Goal: Information Seeking & Learning: Learn about a topic

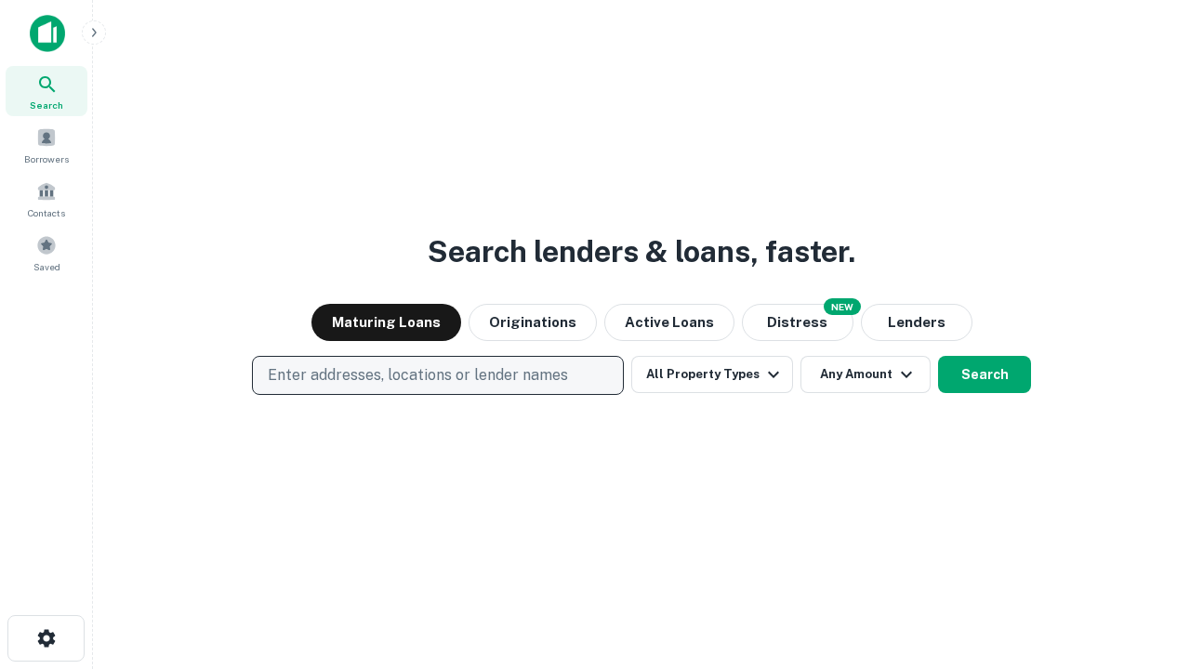
click at [437, 376] on p "Enter addresses, locations or lender names" at bounding box center [418, 375] width 300 height 22
type input "**********"
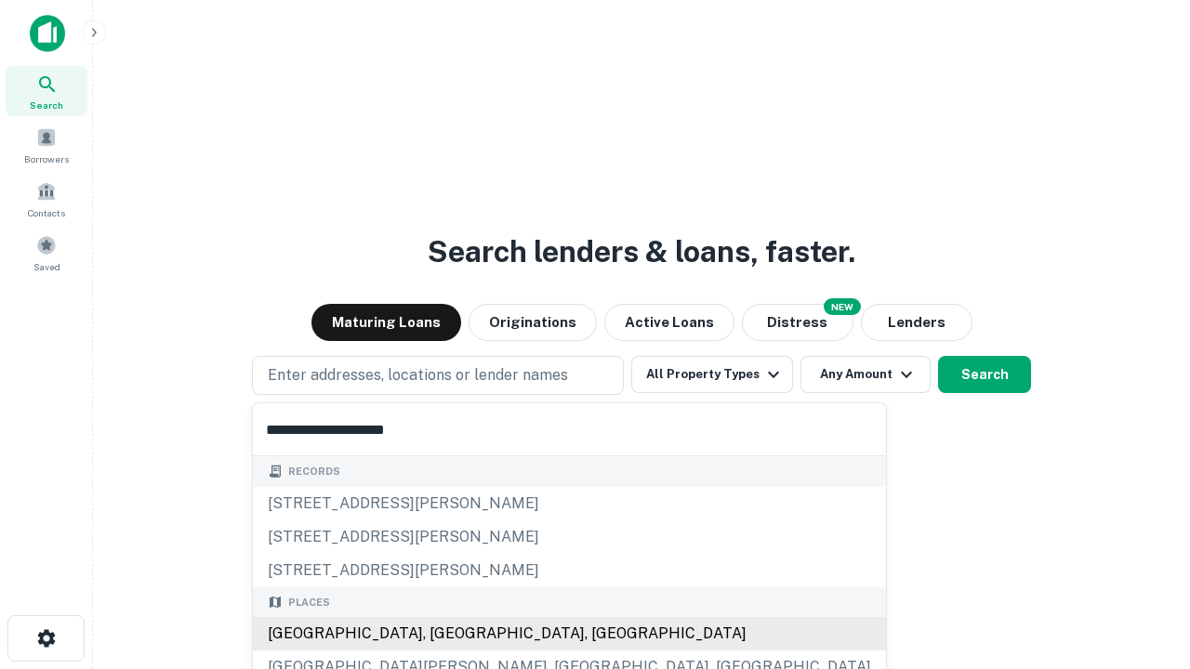
click at [444, 634] on div "[GEOGRAPHIC_DATA], [GEOGRAPHIC_DATA], [GEOGRAPHIC_DATA]" at bounding box center [569, 633] width 633 height 33
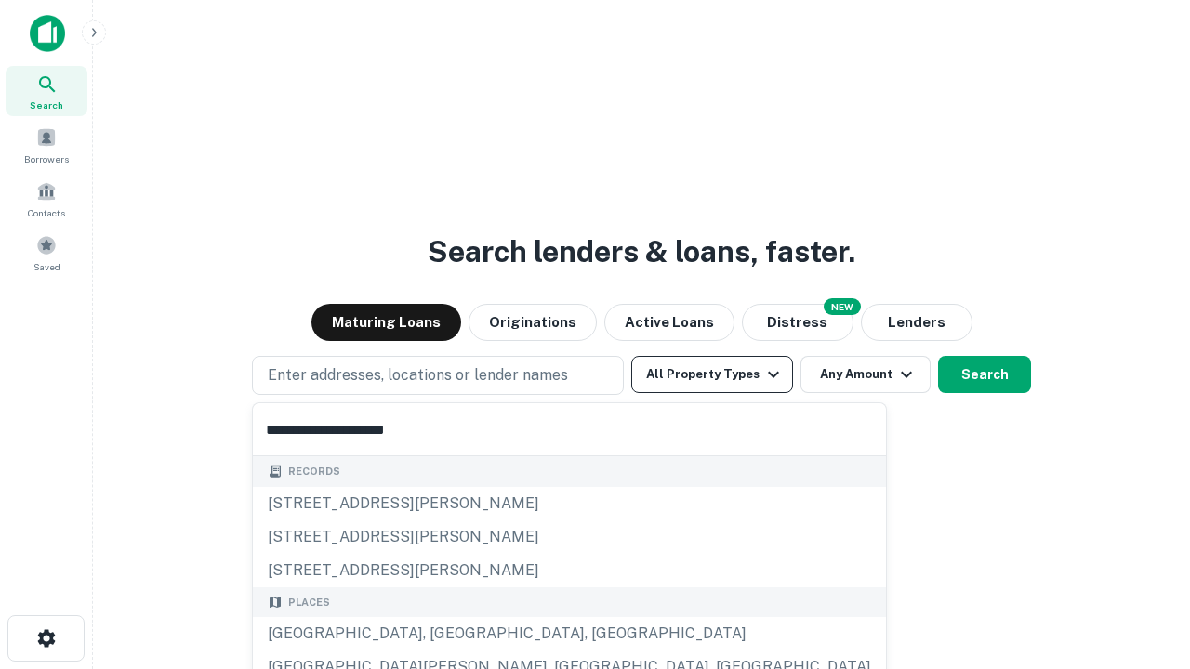
click at [712, 375] on button "All Property Types" at bounding box center [712, 374] width 162 height 37
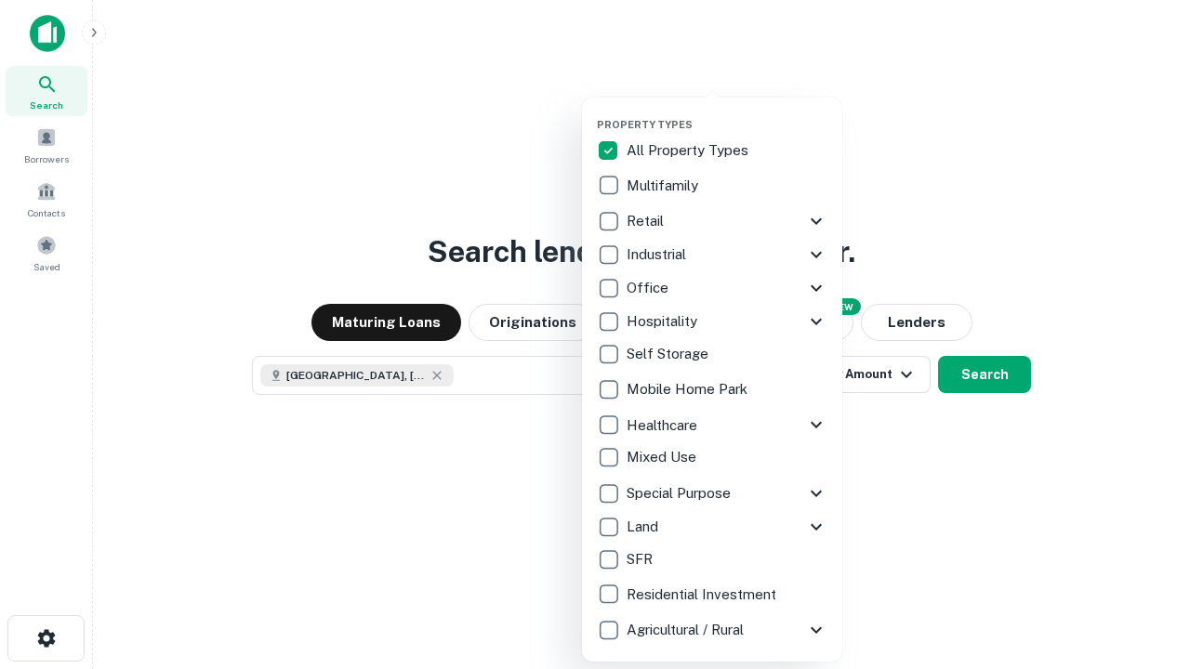
click at [727, 112] on button "button" at bounding box center [727, 112] width 260 height 1
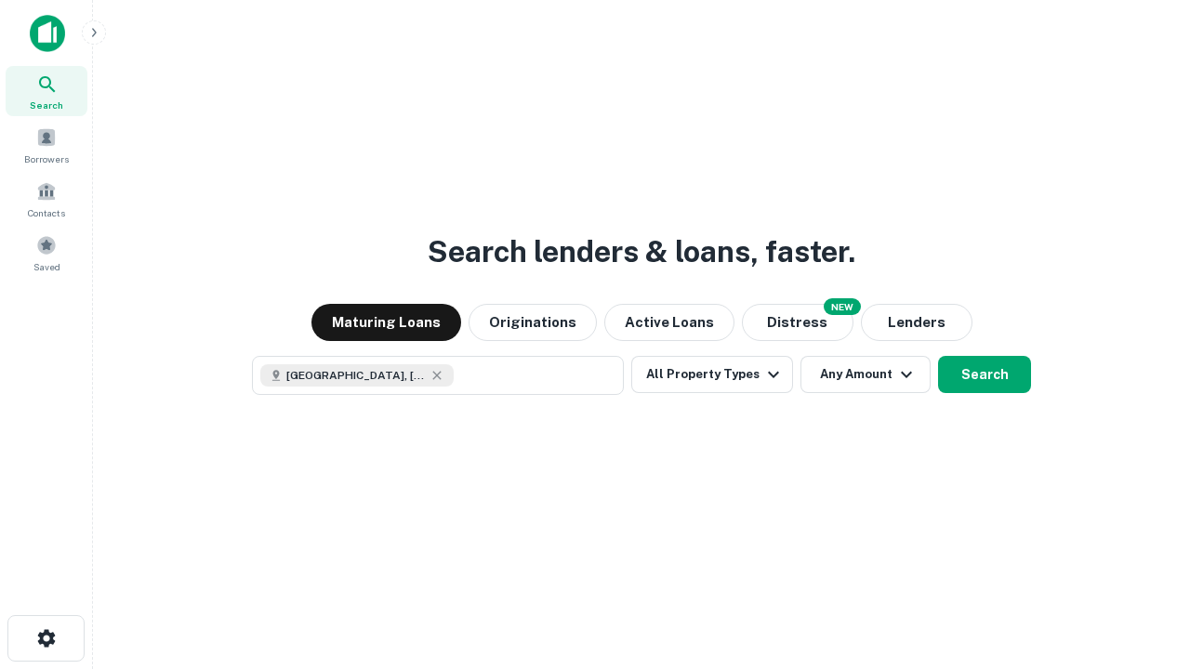
scroll to position [30, 0]
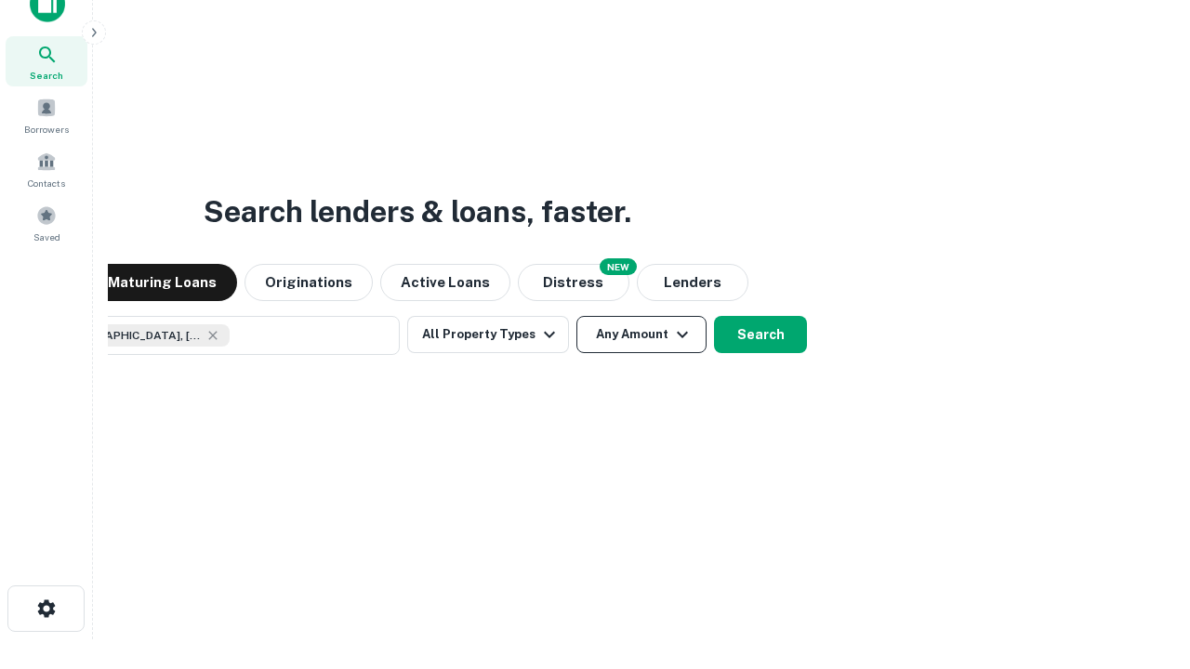
click at [576, 316] on button "Any Amount" at bounding box center [641, 334] width 130 height 37
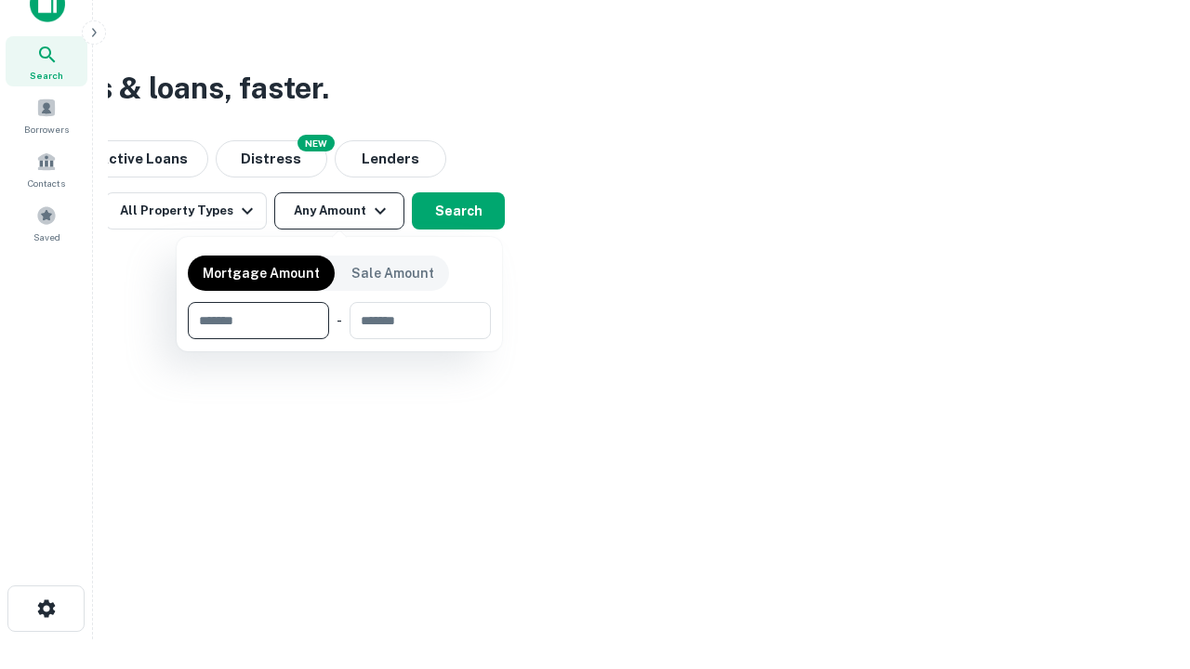
type input "*******"
click at [339, 339] on button "button" at bounding box center [339, 339] width 303 height 1
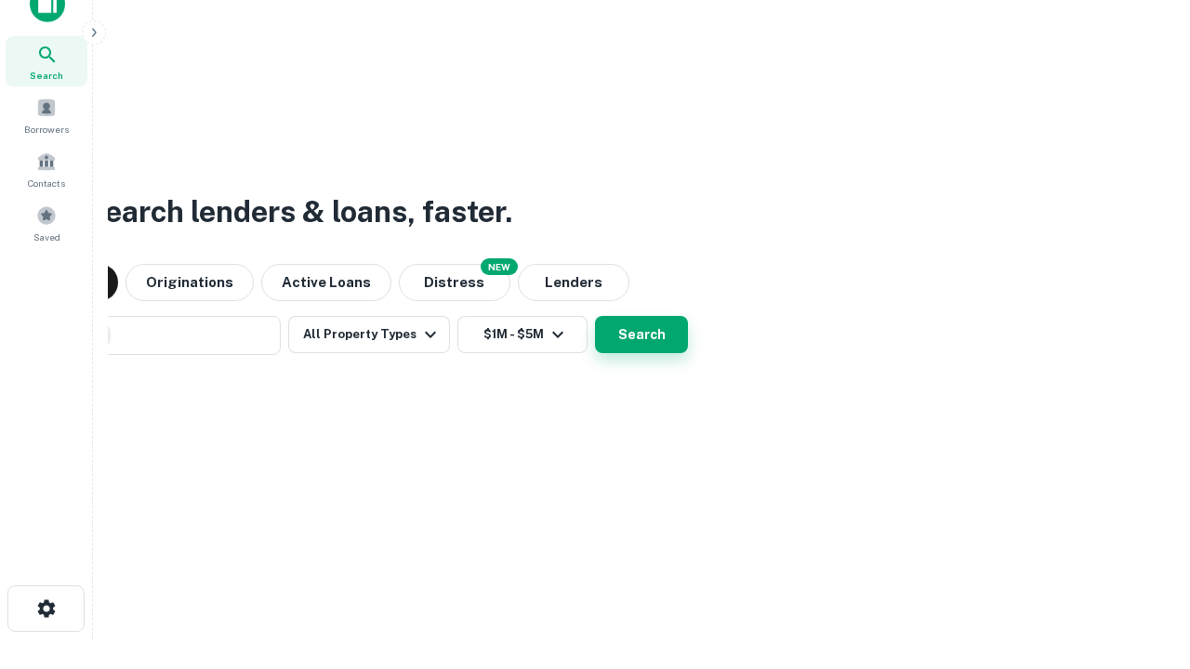
click at [595, 316] on button "Search" at bounding box center [641, 334] width 93 height 37
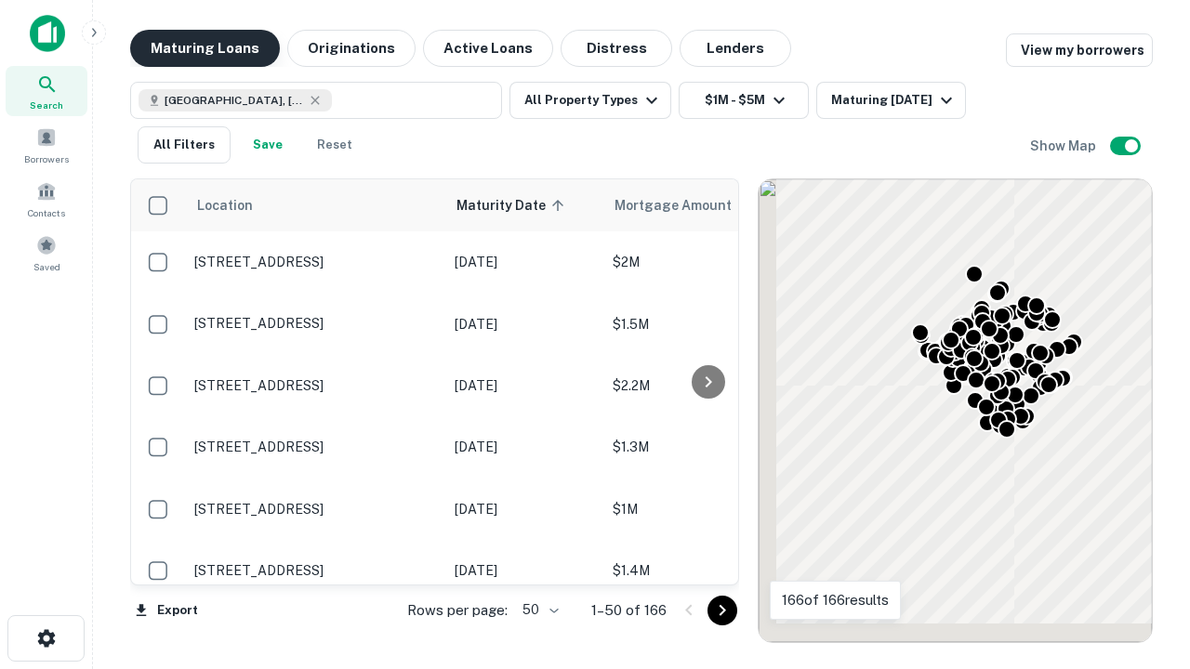
click at [204, 48] on button "Maturing Loans" at bounding box center [205, 48] width 150 height 37
